Goal: Information Seeking & Learning: Learn about a topic

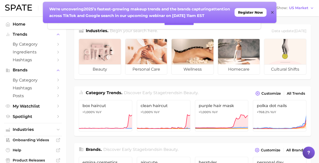
click at [271, 12] on div "We're uncovering 2025’s fastest-growing makeup trends and the brands capturing …" at bounding box center [160, 12] width 234 height 21
click at [270, 11] on div "We're uncovering 2025’s fastest-growing makeup trends and the brands capturing …" at bounding box center [160, 12] width 234 height 21
click at [273, 12] on icon at bounding box center [272, 12] width 3 height 3
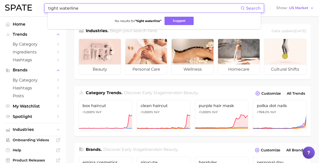
click at [131, 8] on input "tight waterline" at bounding box center [144, 8] width 193 height 9
type input "eyeliner"
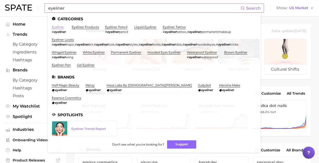
click at [56, 29] on link "eyeliner" at bounding box center [58, 27] width 12 height 4
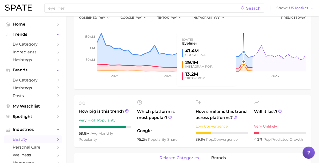
scroll to position [98, 0]
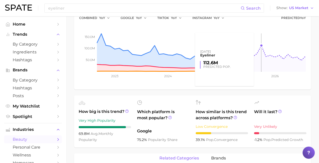
click at [257, 54] on rect at bounding box center [192, 46] width 227 height 51
click at [261, 49] on rect at bounding box center [192, 46] width 227 height 51
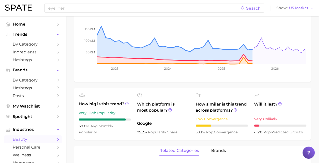
scroll to position [111, 0]
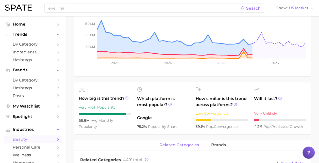
click at [126, 98] on icon at bounding box center [127, 98] width 4 height 4
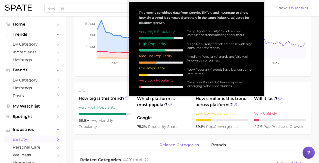
click at [126, 98] on icon at bounding box center [127, 98] width 4 height 4
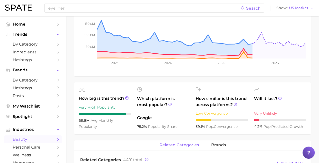
click at [79, 120] on span "69.8m" at bounding box center [85, 121] width 12 height 5
drag, startPoint x: 78, startPoint y: 120, endPoint x: 98, endPoint y: 126, distance: 20.9
click at [98, 126] on ul "How big is this trend? Very High Popularity 69.8m avg. monthly popularity Which…" at bounding box center [192, 108] width 237 height 52
copy div "69.8m avg. monthly popularity"
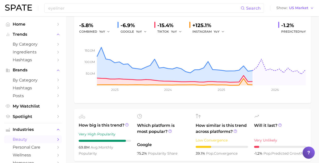
scroll to position [0, 0]
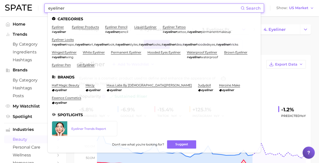
click at [140, 11] on input "eyeliner" at bounding box center [144, 8] width 193 height 9
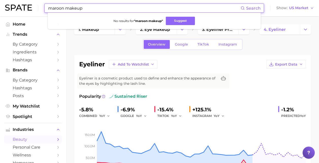
click at [126, 6] on input "maroon makeup" at bounding box center [144, 8] width 193 height 9
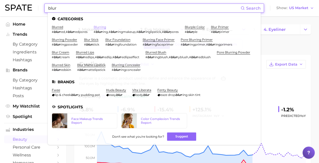
type input "blur"
click at [100, 27] on link "blurring" at bounding box center [100, 27] width 12 height 4
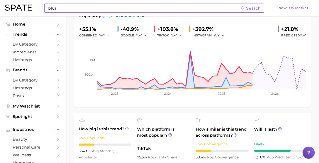
scroll to position [79, 0]
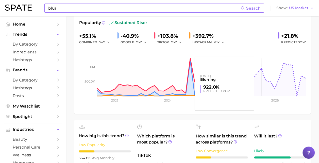
click at [260, 68] on rect at bounding box center [192, 70] width 227 height 51
